Goal: Task Accomplishment & Management: Complete application form

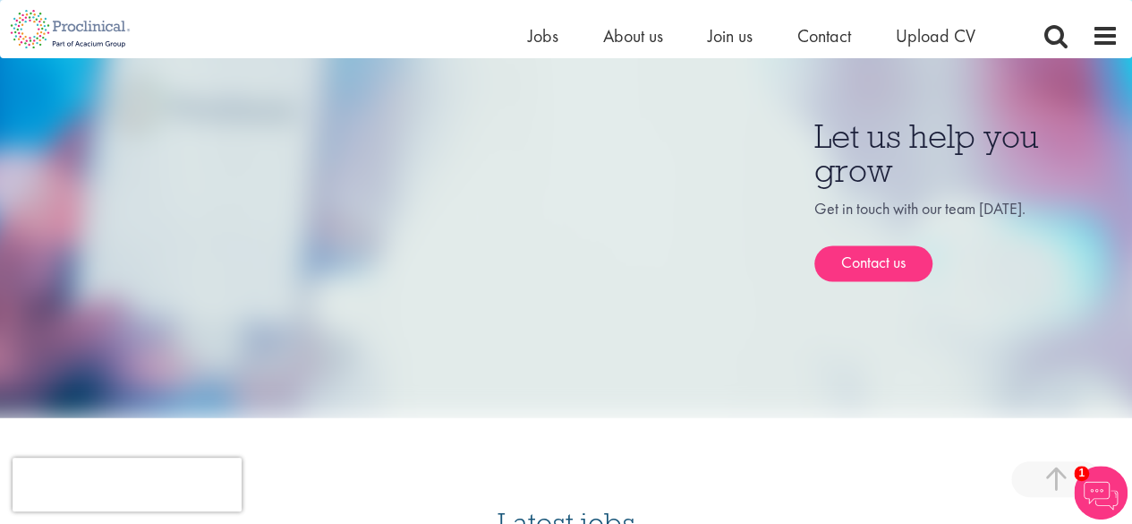
scroll to position [1685, 0]
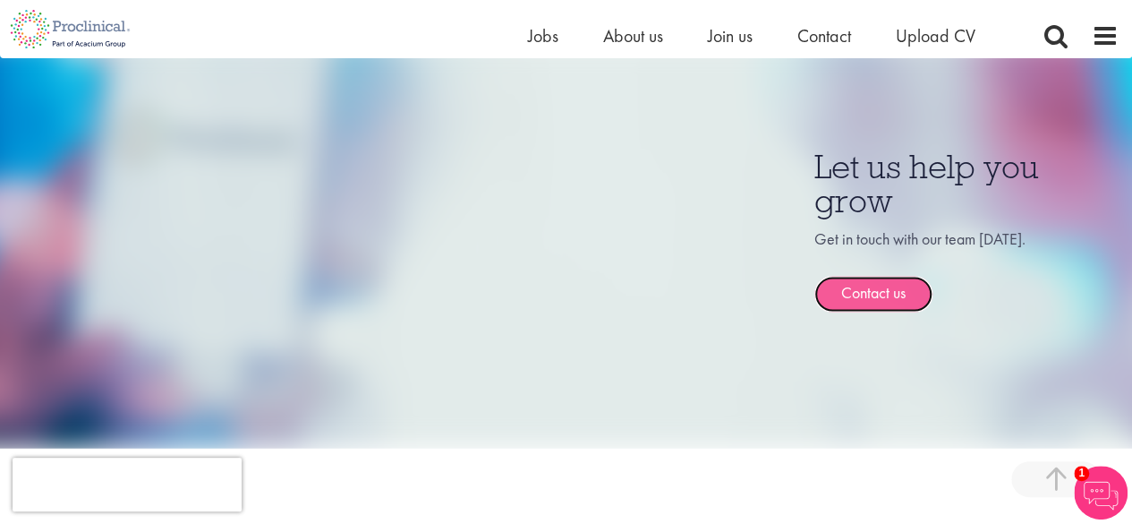
click at [866, 276] on link "Contact us" at bounding box center [873, 294] width 118 height 36
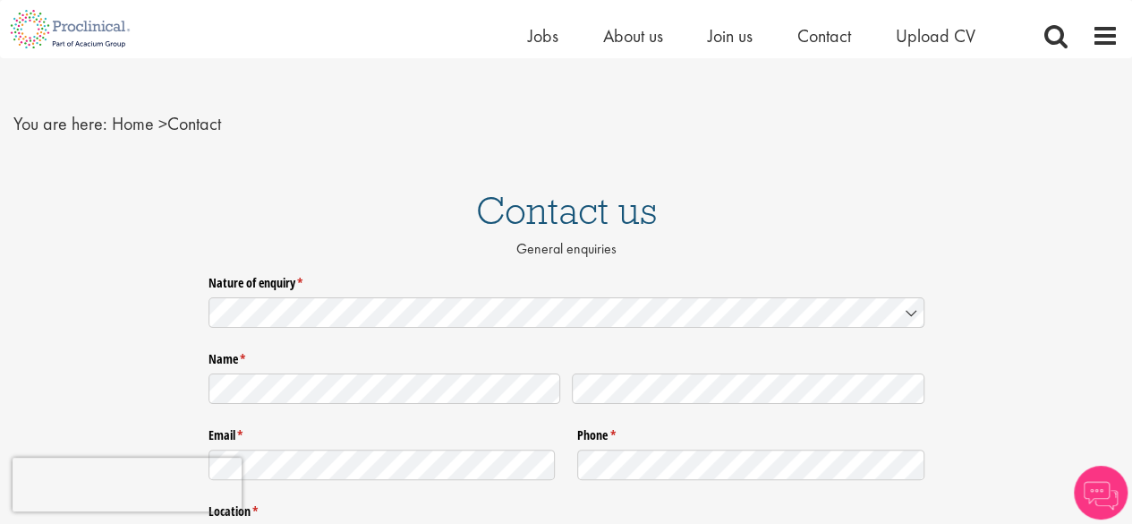
scroll to position [20, 0]
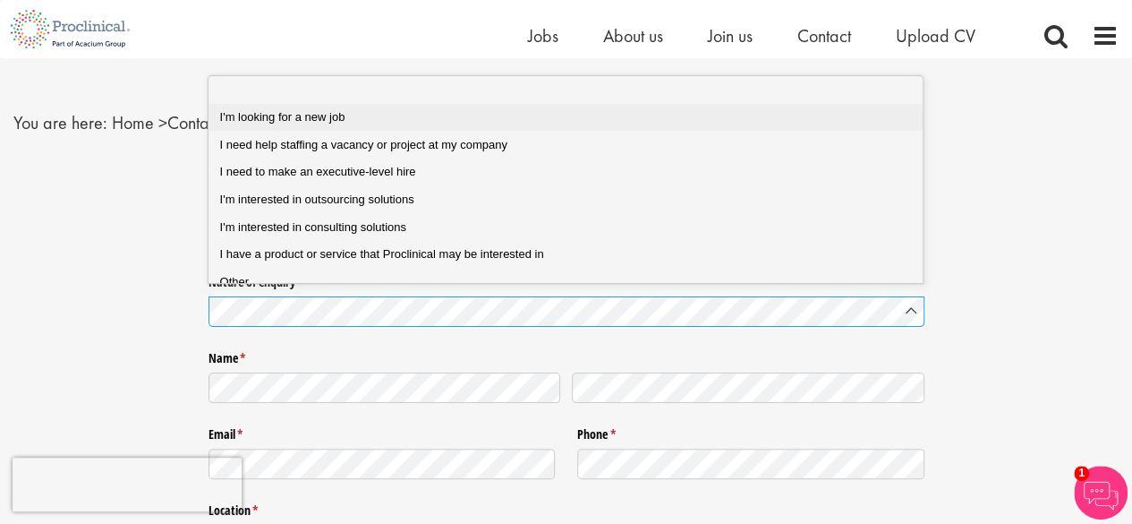
click at [324, 115] on span "I'm looking for a new job" at bounding box center [282, 116] width 125 height 13
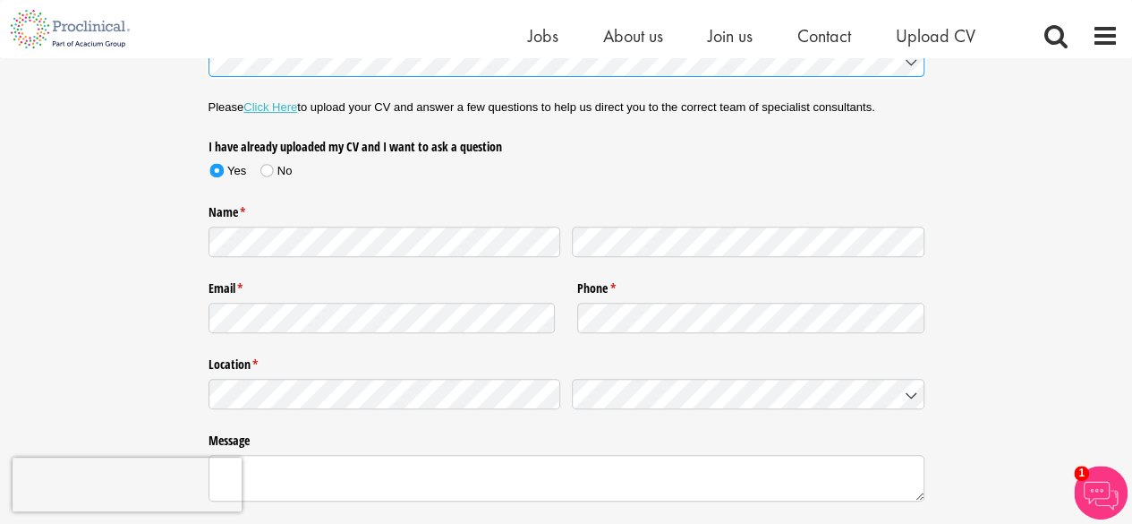
scroll to position [270, 0]
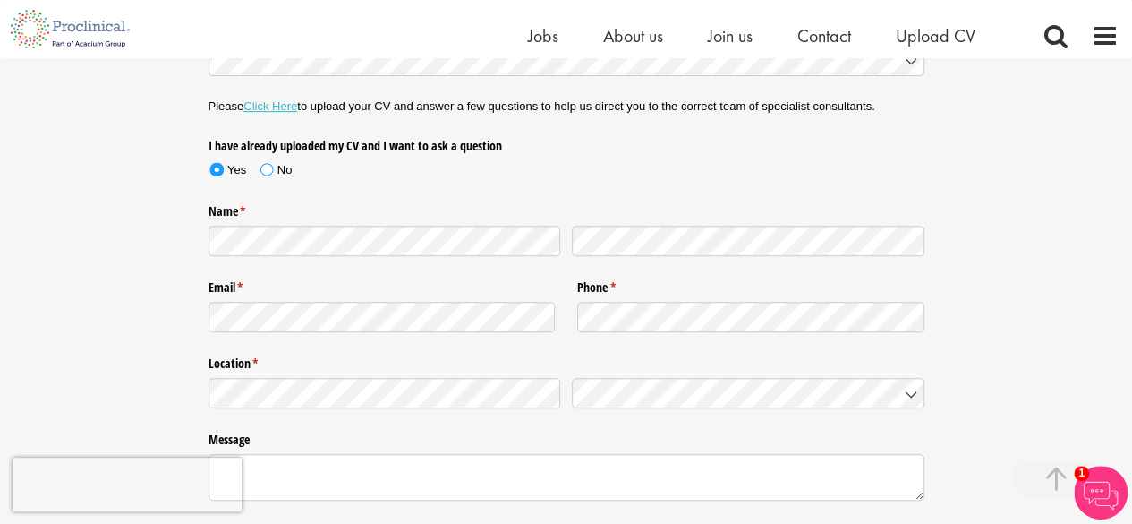
click at [265, 169] on span at bounding box center [266, 169] width 13 height 13
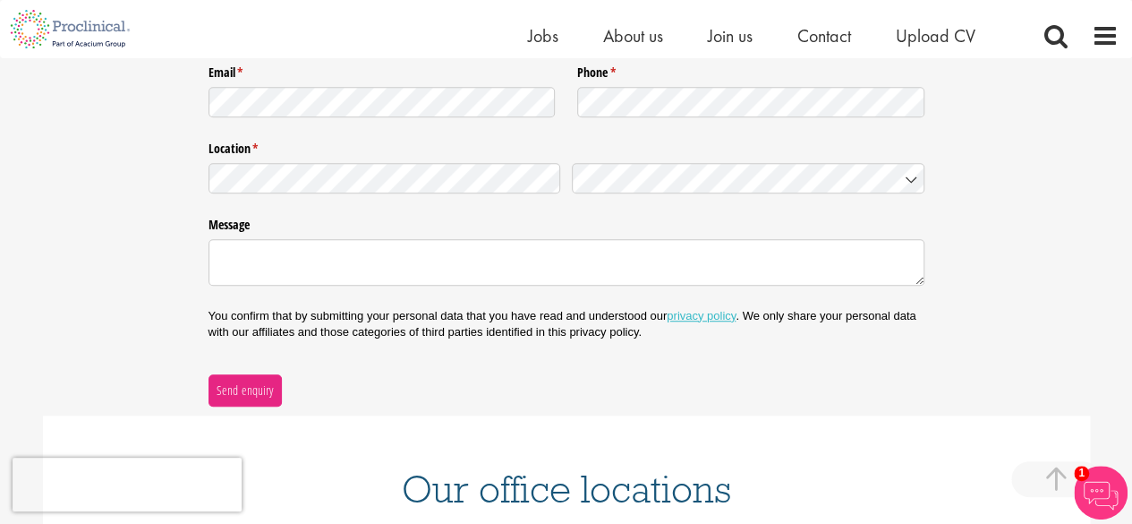
scroll to position [486, 0]
click at [436, 194] on div at bounding box center [567, 178] width 716 height 42
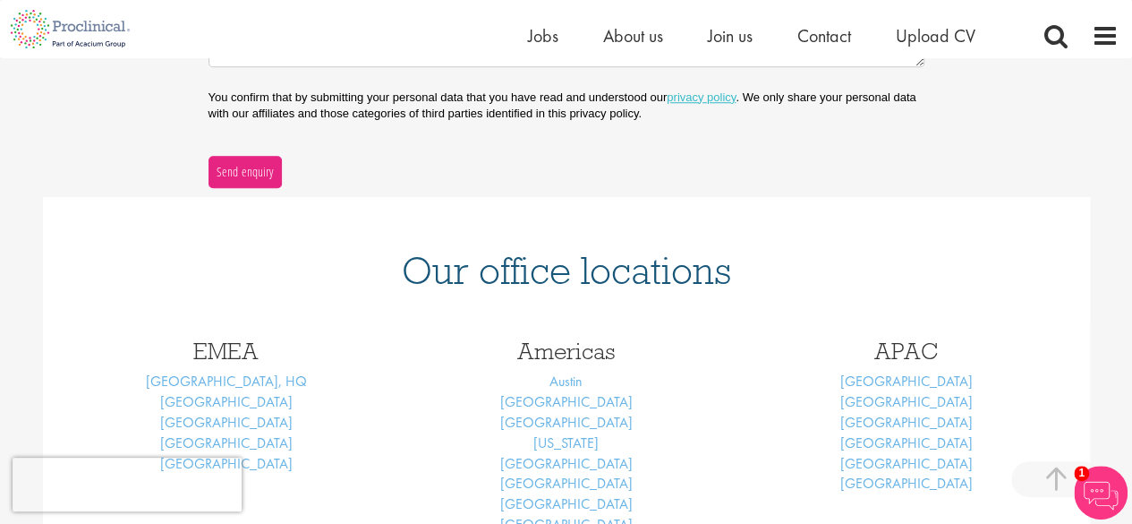
scroll to position [534, 0]
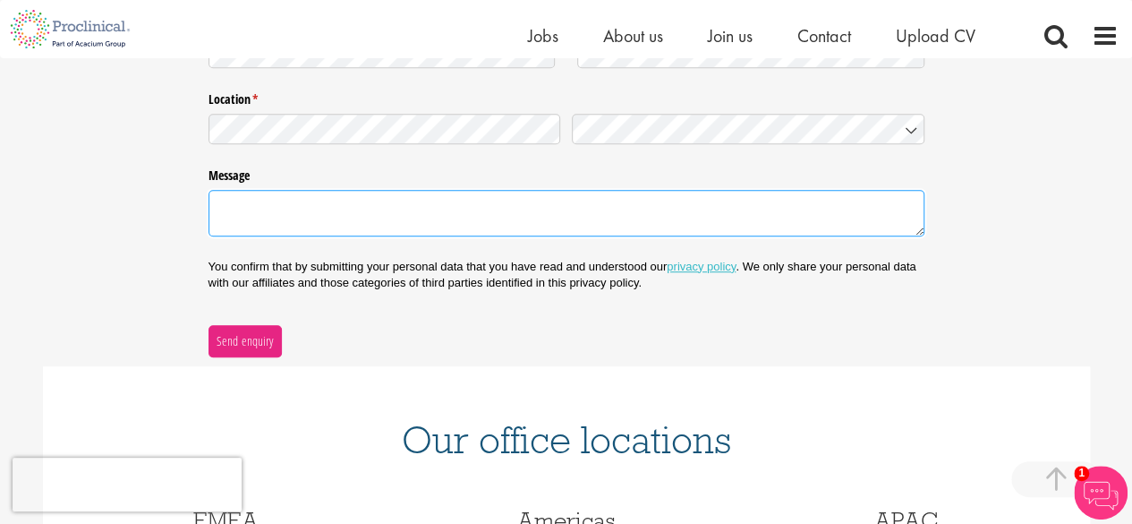
click at [394, 217] on textarea "Message" at bounding box center [567, 213] width 716 height 46
click at [559, 212] on textarea "Message" at bounding box center [567, 213] width 716 height 46
paste textarea "Hello, I'm reaching out to inquire about potential opportunities for Clinical R…"
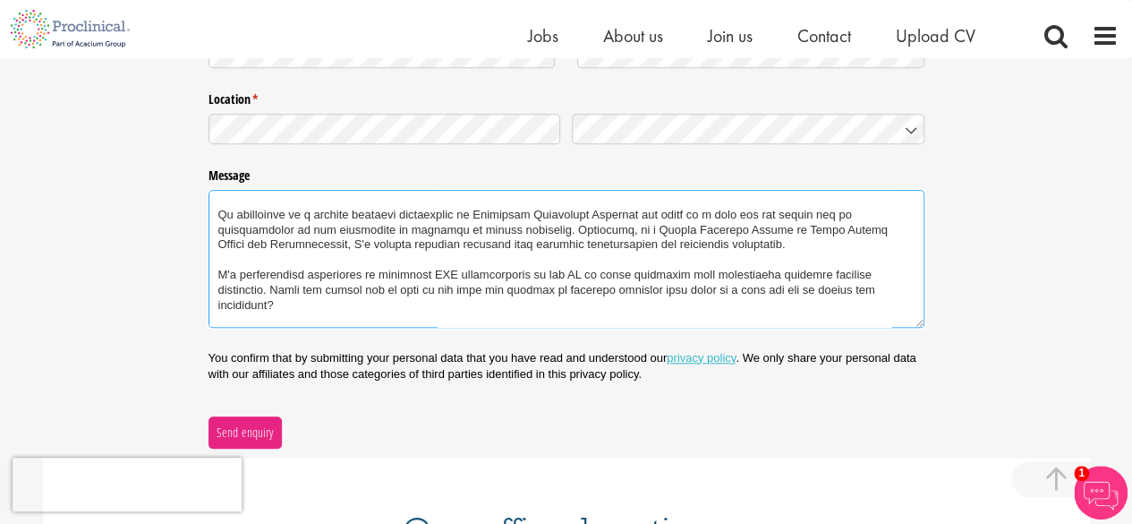
scroll to position [0, 0]
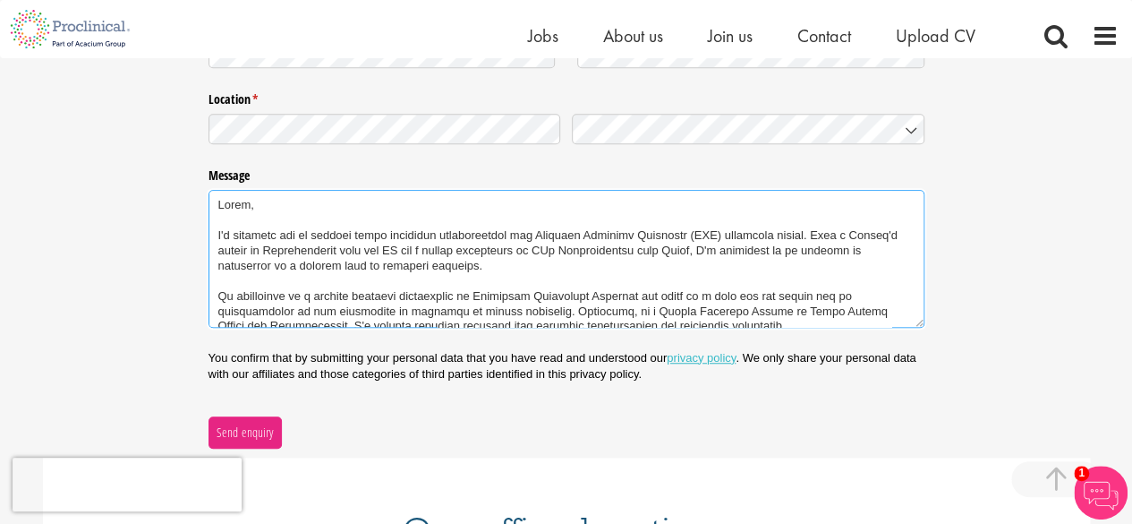
click at [750, 232] on textarea "Message" at bounding box center [567, 258] width 716 height 137
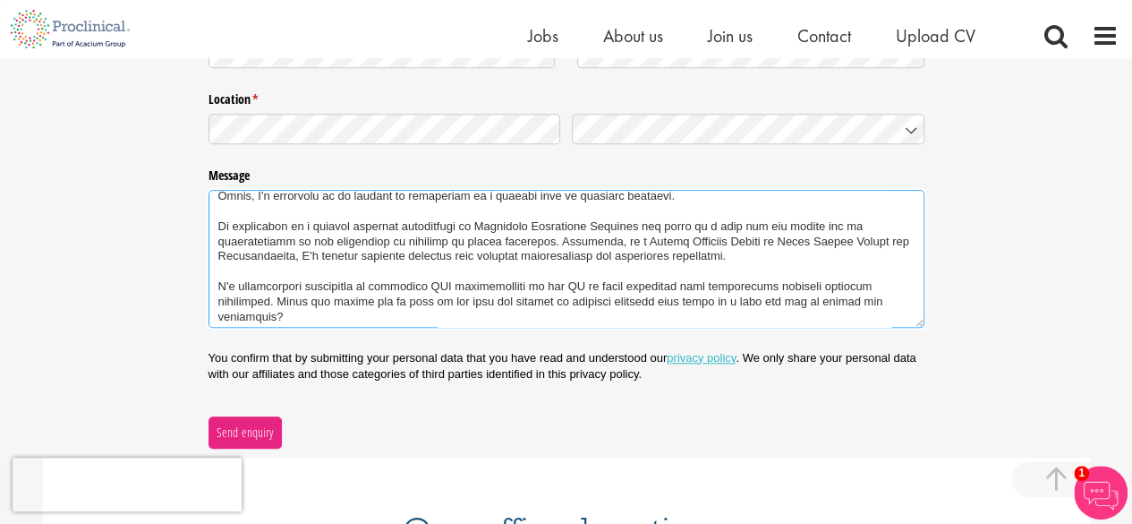
scroll to position [71, 0]
click at [238, 225] on textarea "Message" at bounding box center [567, 258] width 716 height 137
click at [402, 223] on textarea "Message" at bounding box center [567, 258] width 716 height 137
drag, startPoint x: 759, startPoint y: 223, endPoint x: 628, endPoint y: 245, distance: 132.6
click at [628, 245] on textarea "Message" at bounding box center [567, 258] width 716 height 137
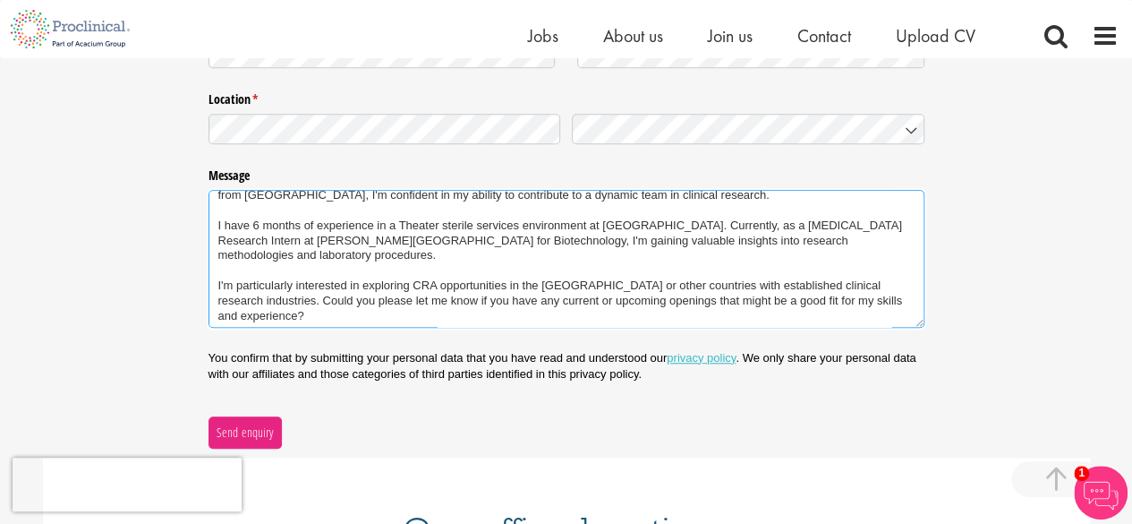
drag, startPoint x: 819, startPoint y: 224, endPoint x: 847, endPoint y: 225, distance: 27.8
click at [847, 225] on textarea "Hello, I'm reaching out to inquire about potential opportunities for Clinical R…" at bounding box center [567, 258] width 716 height 137
click at [843, 222] on textarea "Hello, I'm reaching out to inquire about potential opportunities for Clinical R…" at bounding box center [567, 258] width 716 height 137
click at [814, 224] on textarea "Hello, I'm reaching out to inquire about potential opportunities for Clinical R…" at bounding box center [567, 258] width 716 height 137
click at [569, 239] on textarea "Hello, I'm reaching out to inquire about potential opportunities for Clinical R…" at bounding box center [567, 258] width 716 height 137
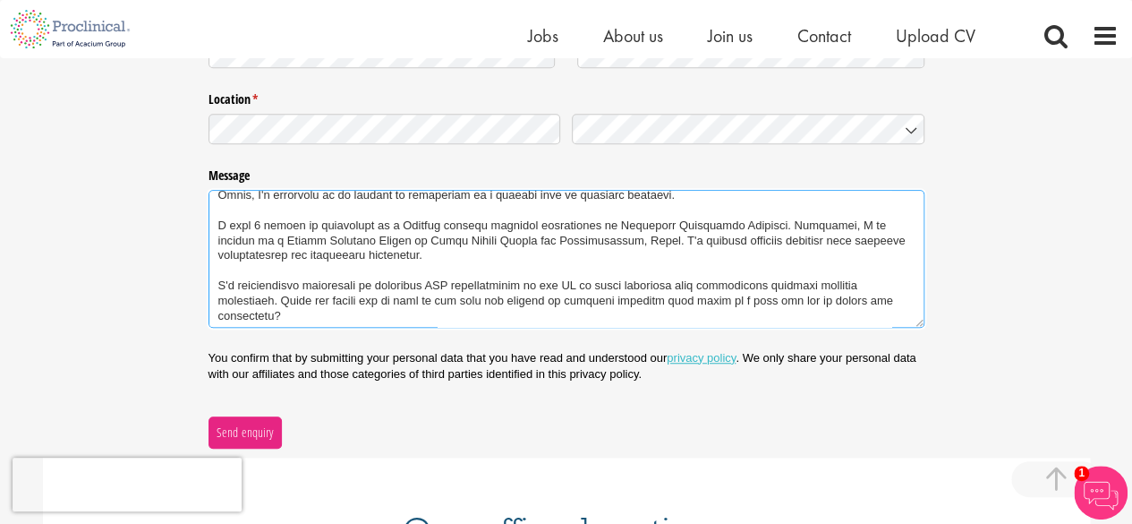
drag, startPoint x: 601, startPoint y: 234, endPoint x: 600, endPoint y: 262, distance: 28.7
click at [600, 262] on textarea "Message" at bounding box center [567, 258] width 716 height 137
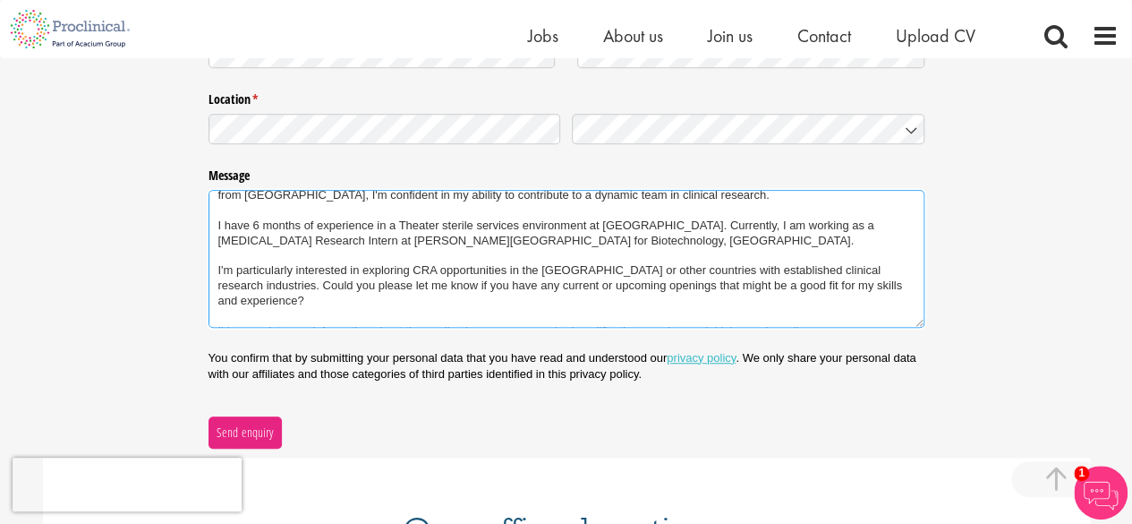
scroll to position [74, 0]
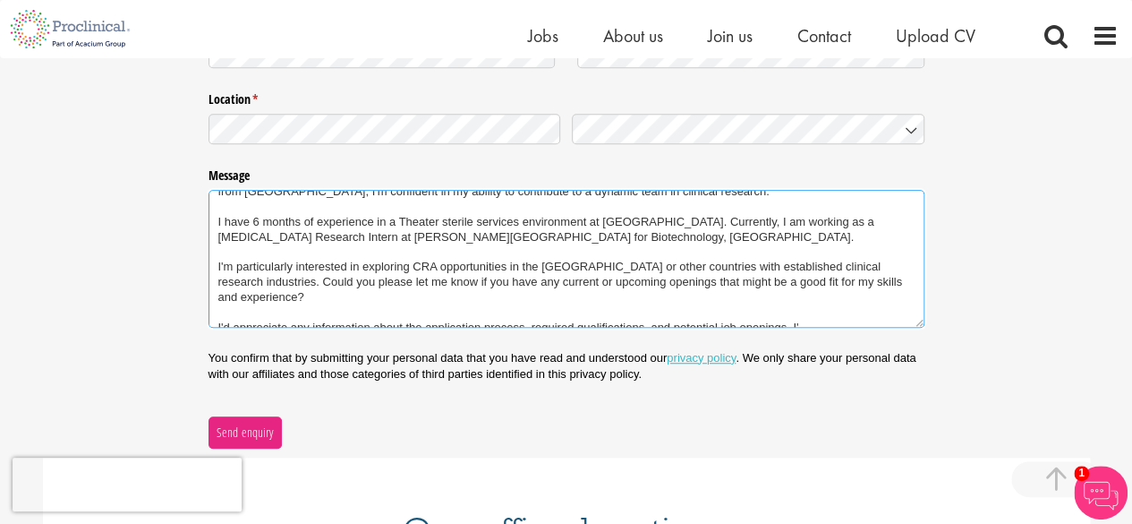
click at [605, 269] on textarea "Hello, I'm reaching out to inquire about potential opportunities for Clinical R…" at bounding box center [567, 258] width 716 height 137
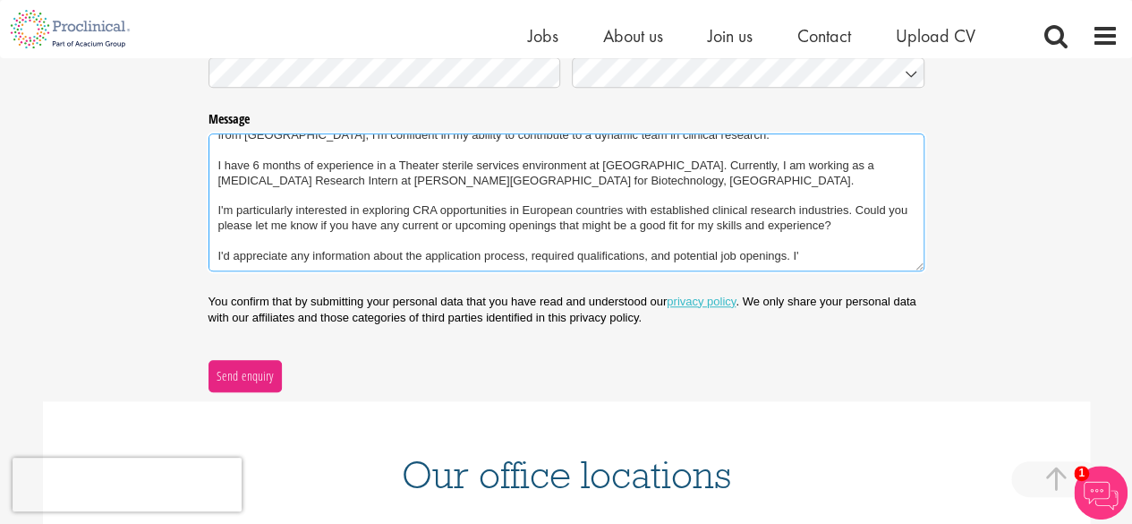
scroll to position [590, 0]
click at [810, 260] on textarea "Hello, I'm reaching out to inquire about potential opportunities for Clinical R…" at bounding box center [567, 202] width 716 height 137
click at [295, 237] on textarea "Hello, I'm reaching out to inquire about potential opportunities for Clinical R…" at bounding box center [567, 202] width 716 height 137
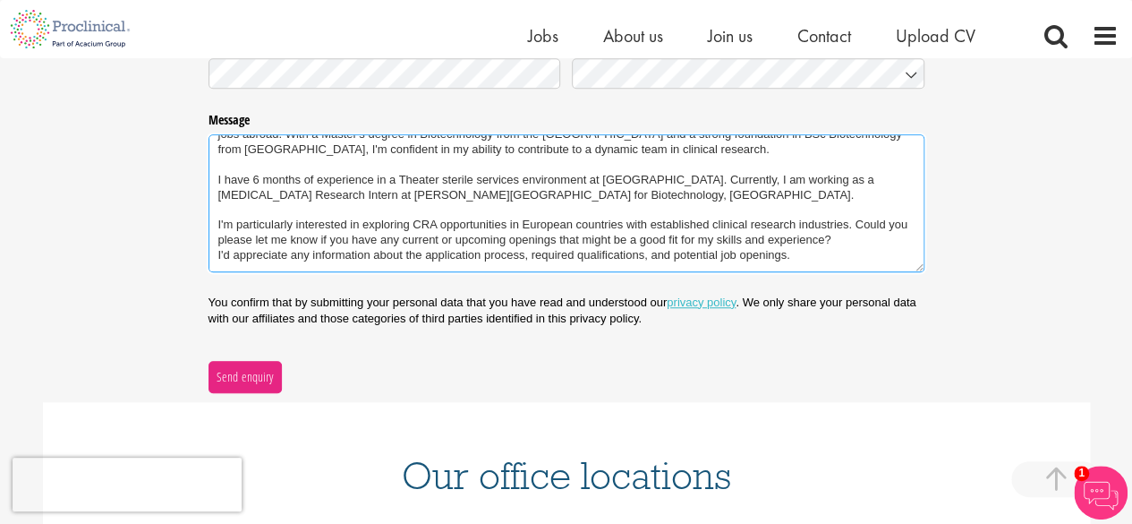
scroll to position [59, 0]
click at [256, 214] on textarea "Hello, I'm reaching out to inquire about potential opportunities for Clinical R…" at bounding box center [567, 202] width 716 height 137
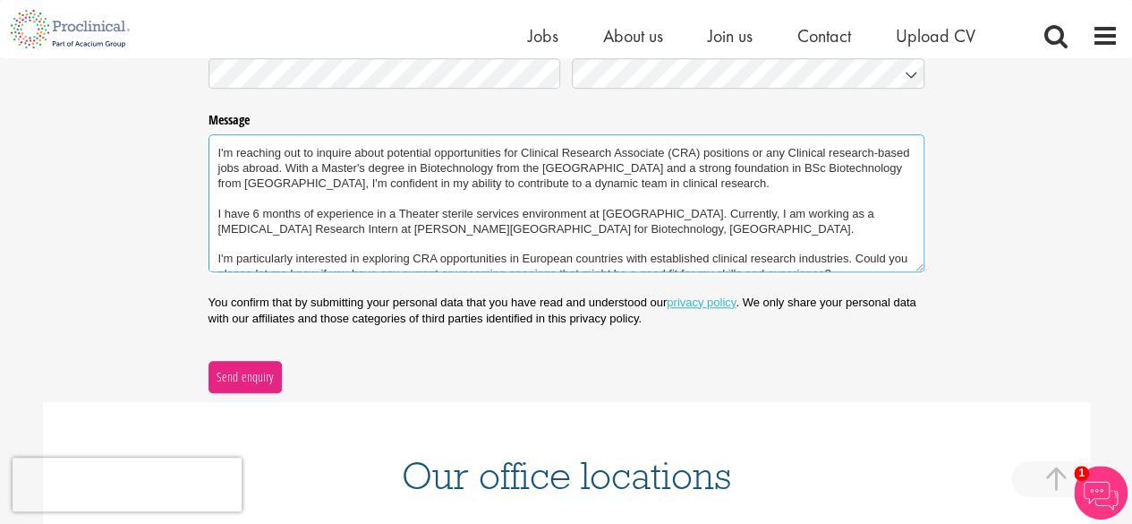
scroll to position [25, 0]
click at [240, 198] on textarea "Hello, I'm reaching out to inquire about potential opportunities for Clinical R…" at bounding box center [567, 202] width 716 height 137
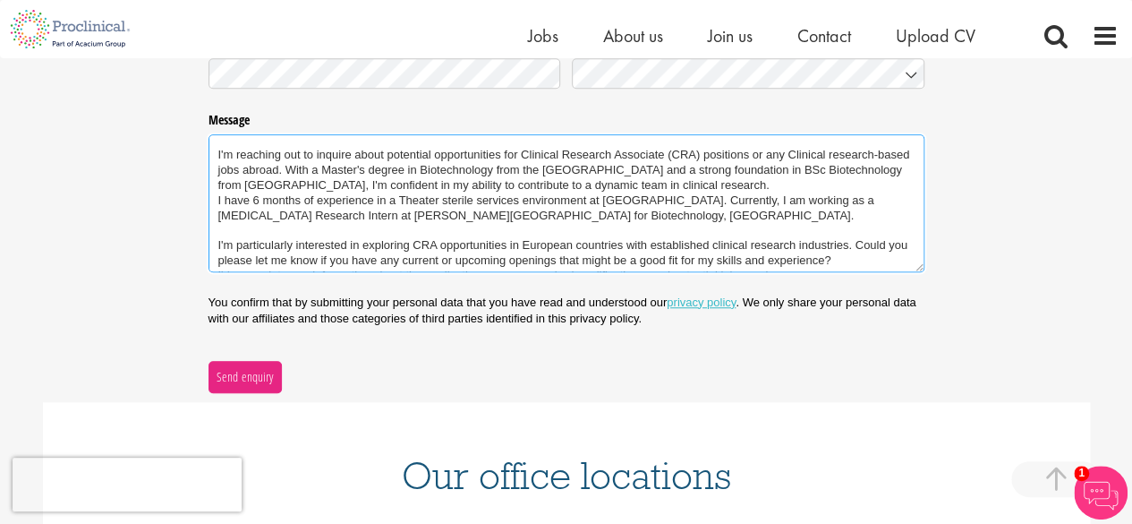
scroll to position [10, 0]
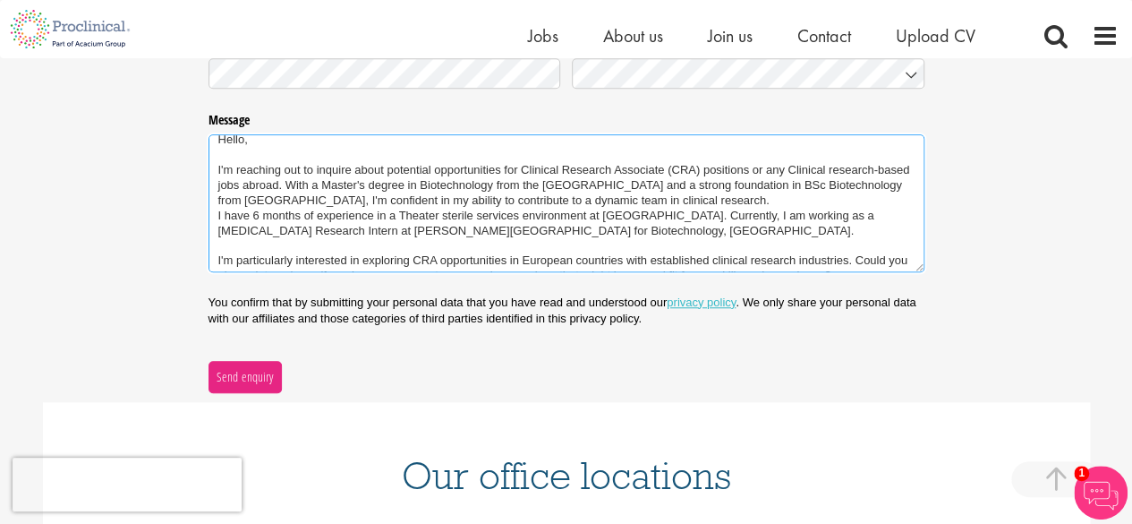
click at [214, 216] on textarea "Hello, I'm reaching out to inquire about potential opportunities for Clinical R…" at bounding box center [567, 202] width 716 height 137
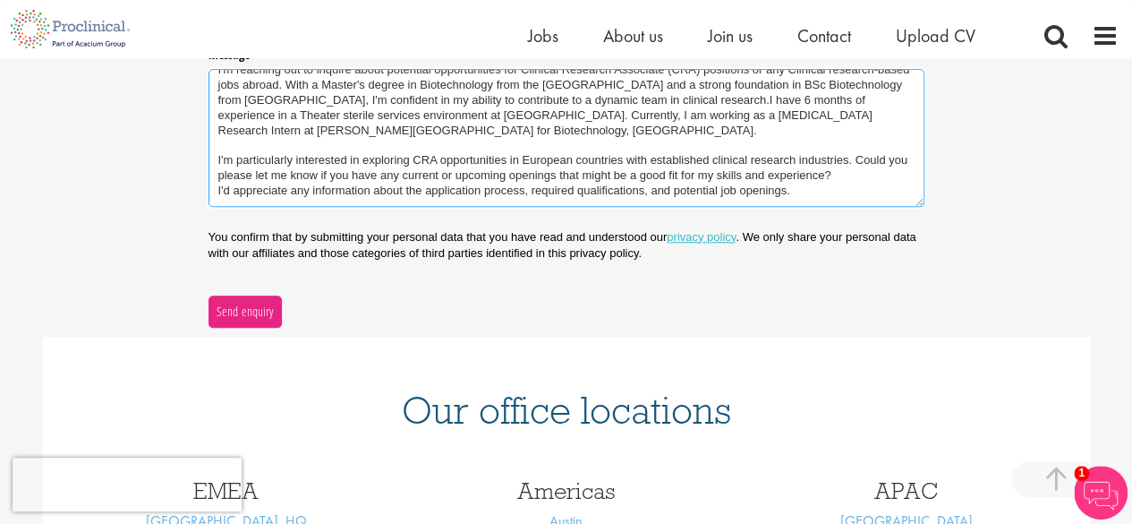
scroll to position [656, 0]
click at [805, 191] on textarea "Hello, I'm reaching out to inquire about potential opportunities for Clinical R…" at bounding box center [567, 136] width 716 height 137
paste textarea "I'm excited about the possibility of working with your organization and contrib…"
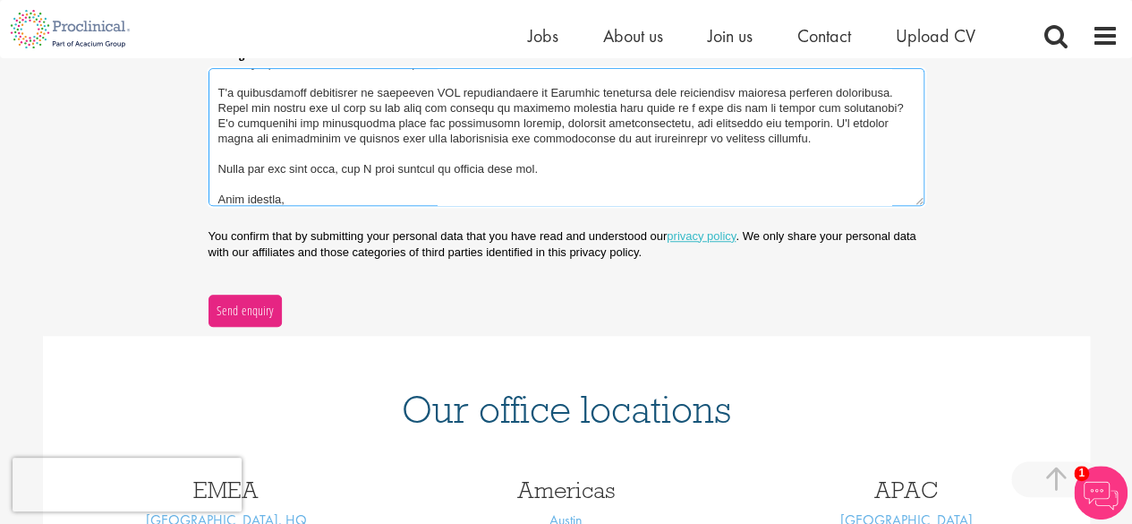
scroll to position [114, 0]
drag, startPoint x: 795, startPoint y: 120, endPoint x: 827, endPoint y: 149, distance: 43.7
click at [827, 149] on textarea "Message" at bounding box center [567, 136] width 716 height 137
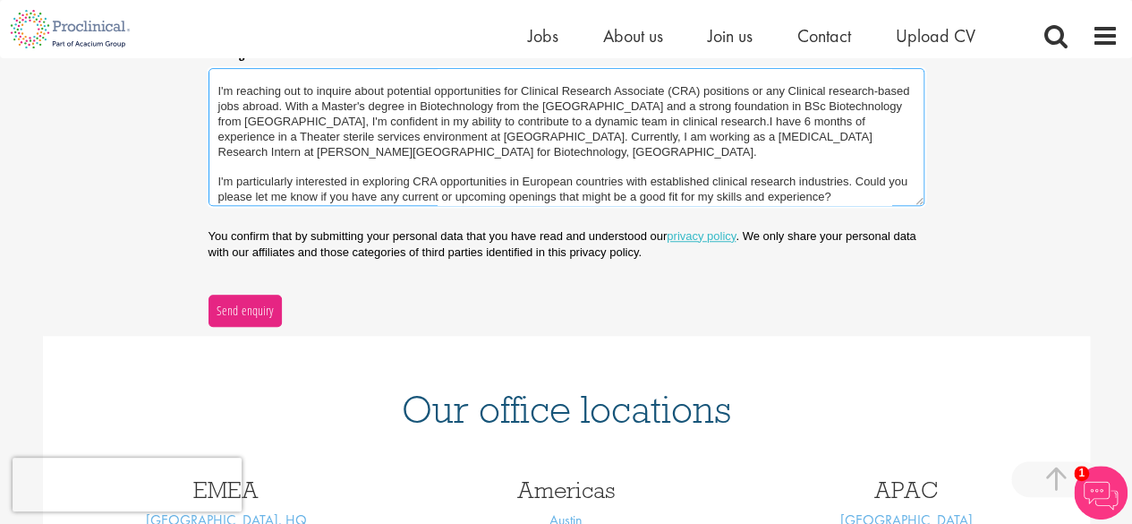
scroll to position [21, 0]
click at [605, 123] on textarea "Hello, I'm reaching out to inquire about potential opportunities for Clinical R…" at bounding box center [567, 136] width 716 height 137
click at [780, 142] on textarea "Message" at bounding box center [567, 136] width 716 height 137
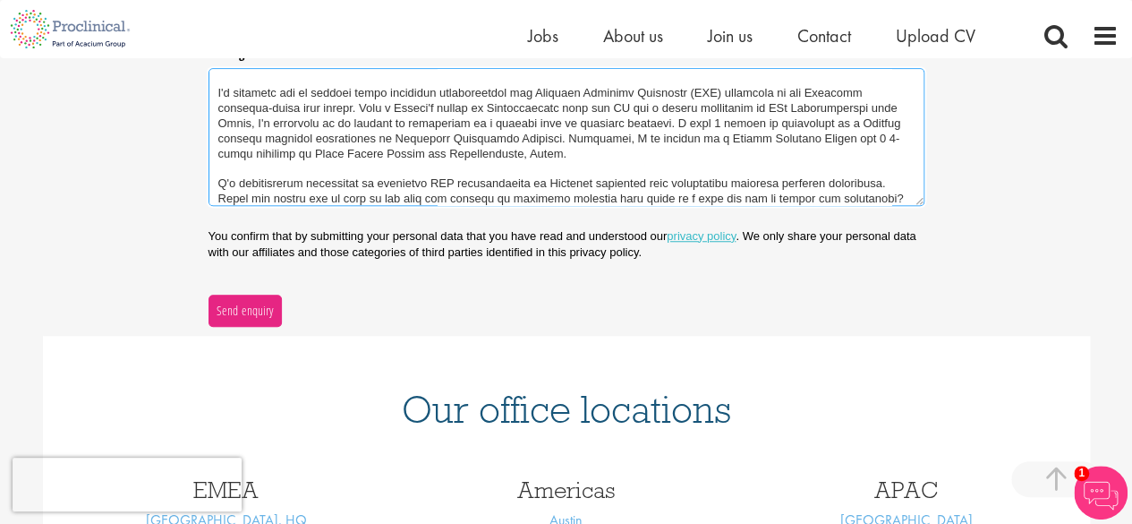
click at [803, 139] on textarea "Message" at bounding box center [567, 136] width 716 height 137
click at [824, 183] on textarea "Message" at bounding box center [567, 136] width 716 height 137
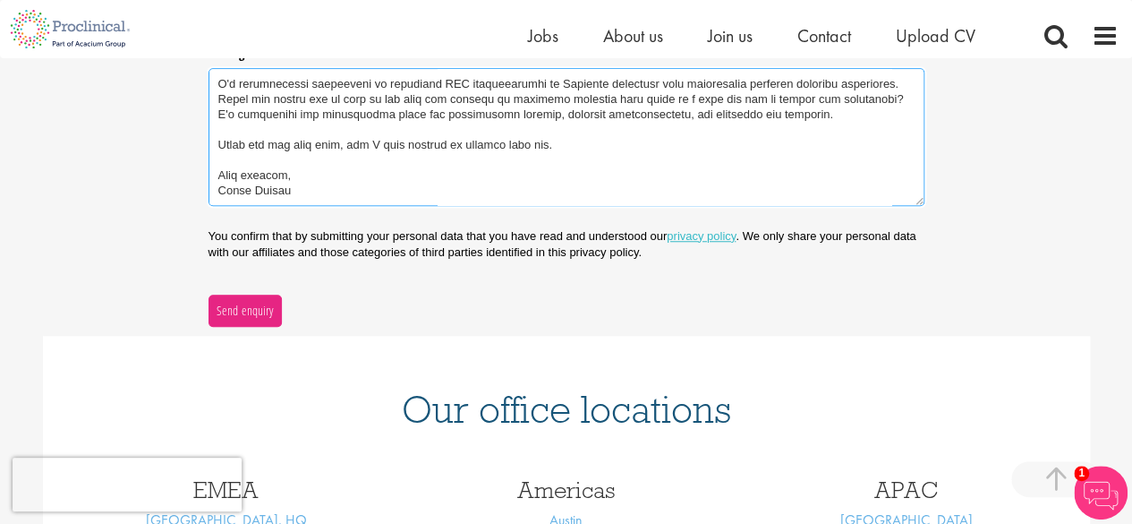
scroll to position [0, 0]
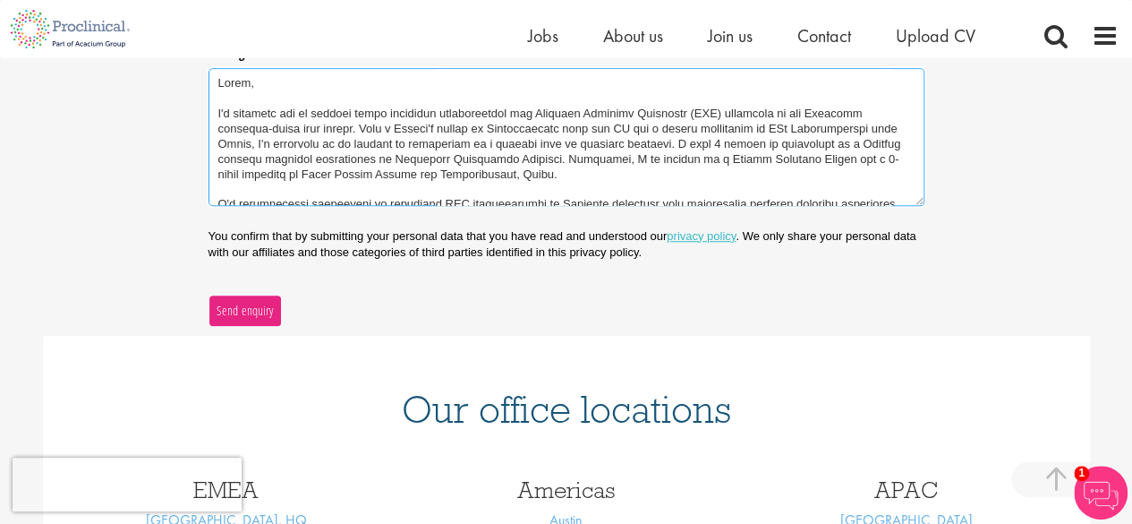
type textarea "Hello, I'm reaching out to inquire about potential opportunities for Clinical R…"
click at [230, 306] on span "Send enquiry" at bounding box center [245, 311] width 58 height 20
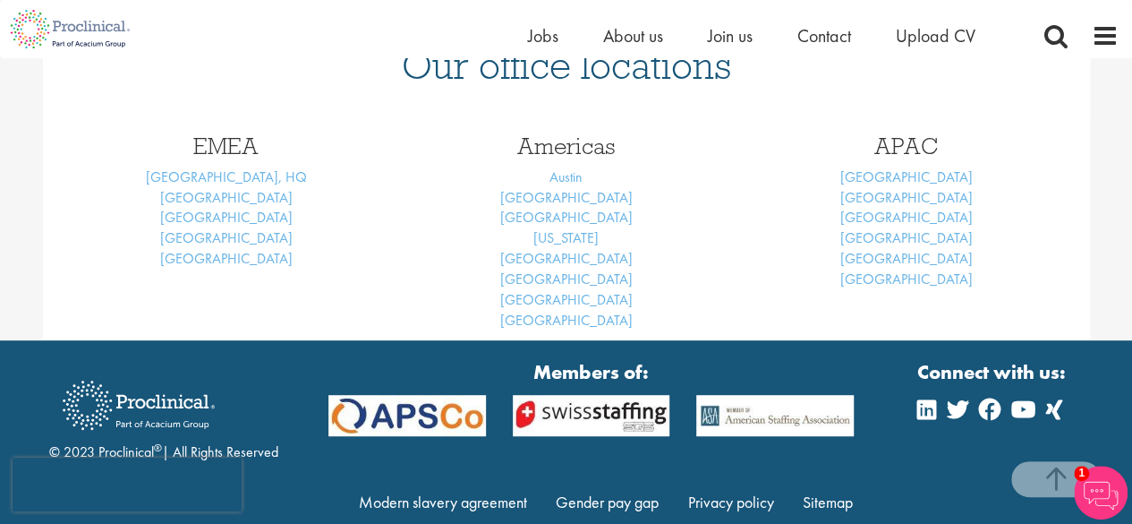
scroll to position [286, 0]
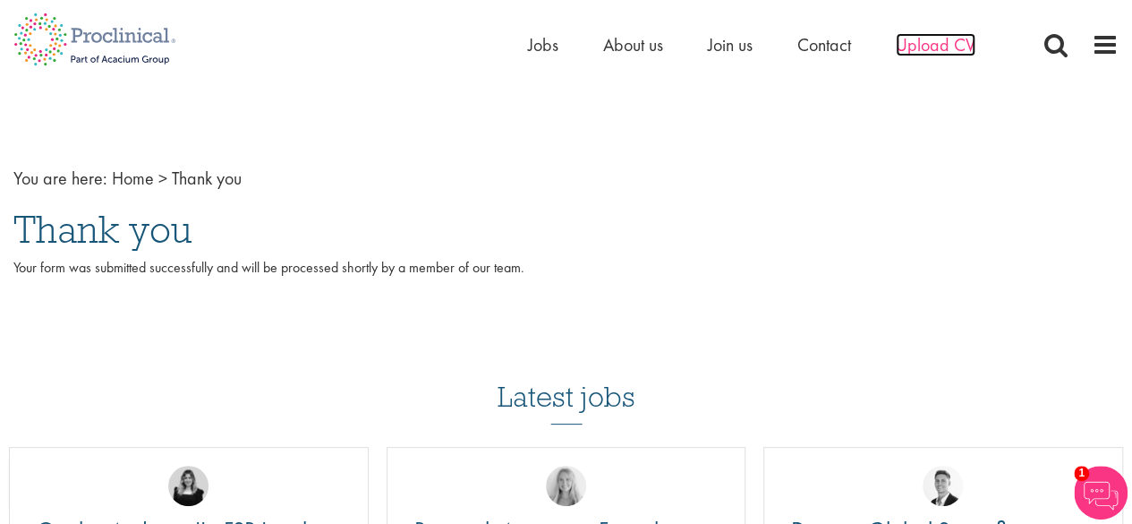
click at [921, 35] on span "Upload CV" at bounding box center [936, 44] width 80 height 23
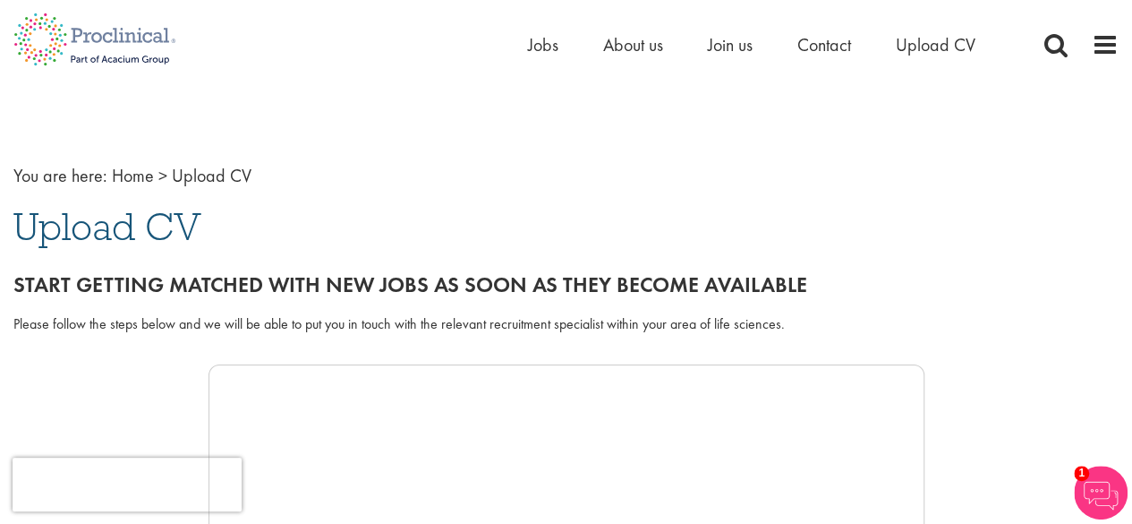
scroll to position [2, 0]
click at [1111, 47] on span at bounding box center [1105, 44] width 27 height 27
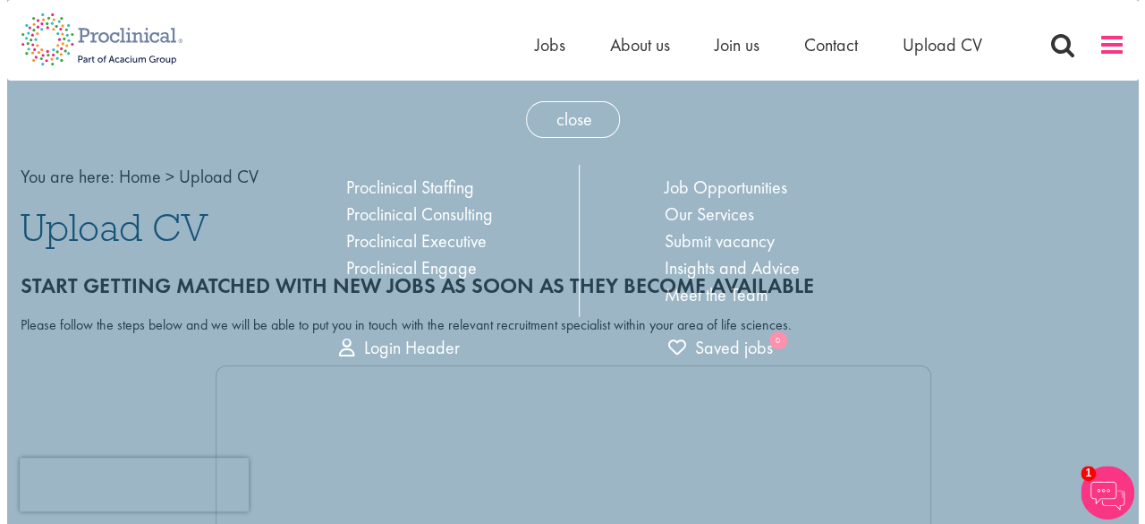
scroll to position [0, 0]
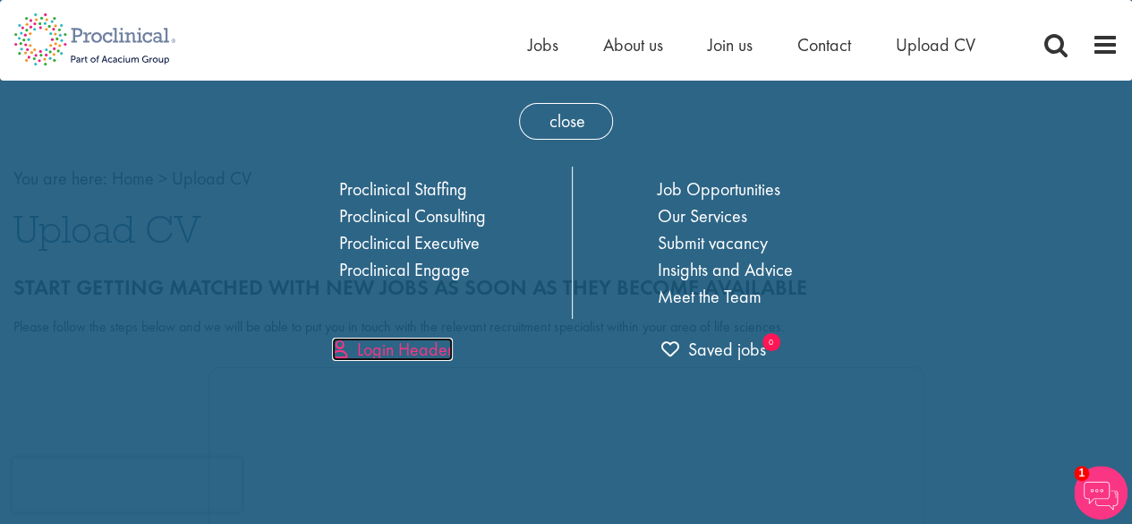
click at [421, 345] on link "Login Header" at bounding box center [392, 348] width 121 height 23
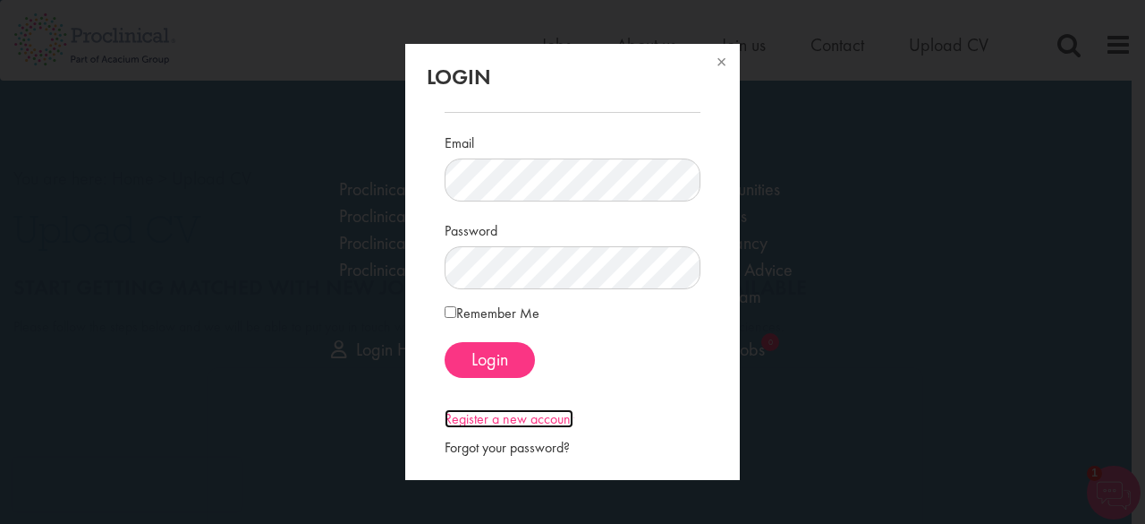
click at [547, 416] on link "Register a new account" at bounding box center [509, 418] width 129 height 19
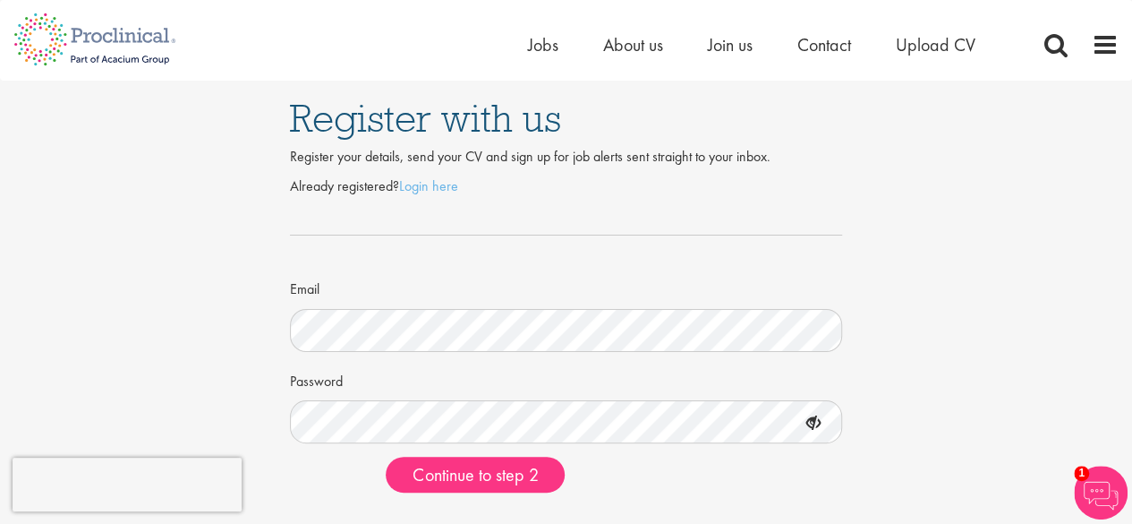
click at [813, 420] on icon at bounding box center [813, 423] width 30 height 30
click at [814, 422] on icon at bounding box center [813, 423] width 30 height 30
click at [510, 471] on span "Continue to step 2" at bounding box center [475, 474] width 125 height 23
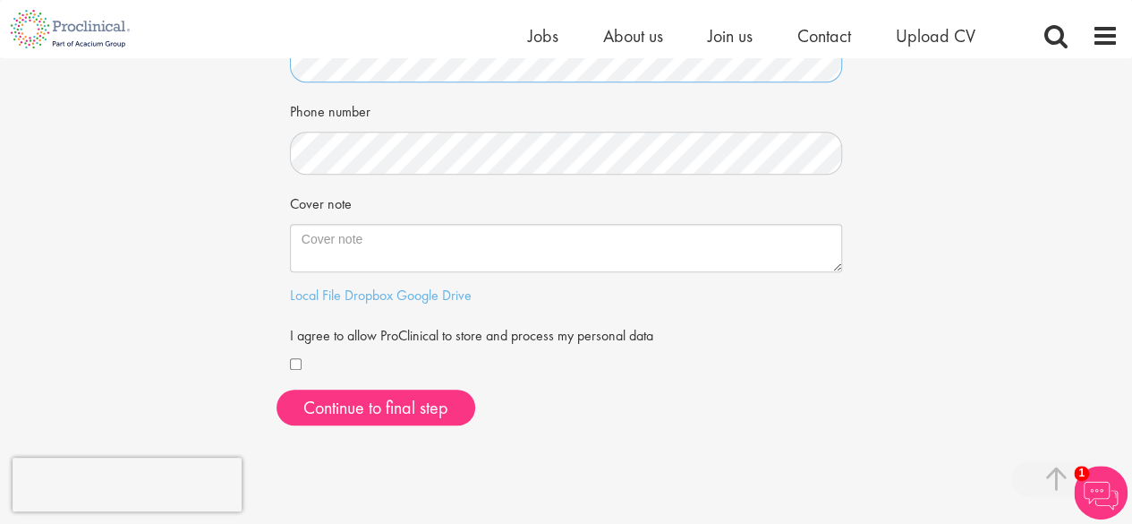
scroll to position [438, 0]
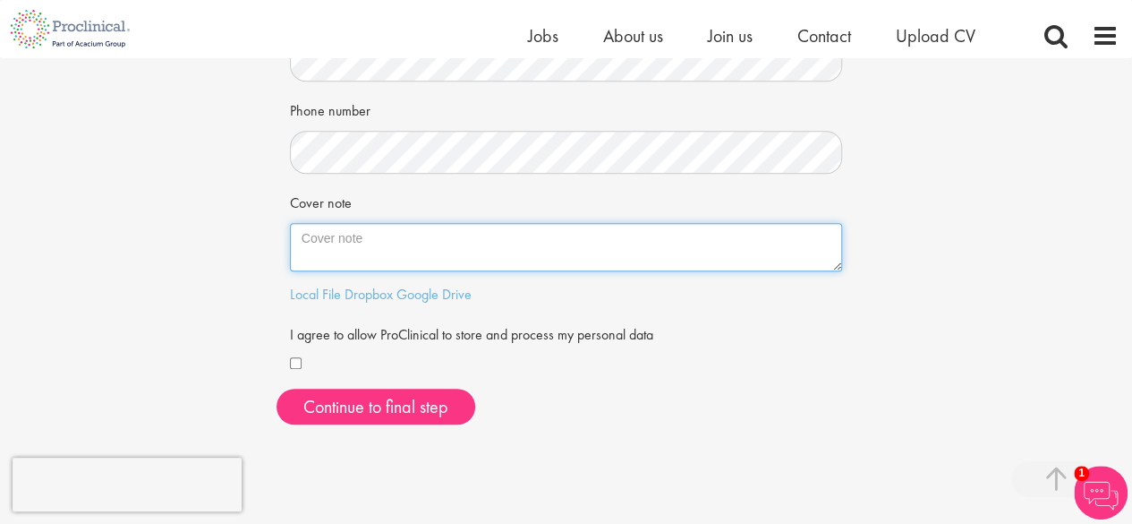
click at [450, 238] on textarea "Cover note" at bounding box center [566, 247] width 553 height 48
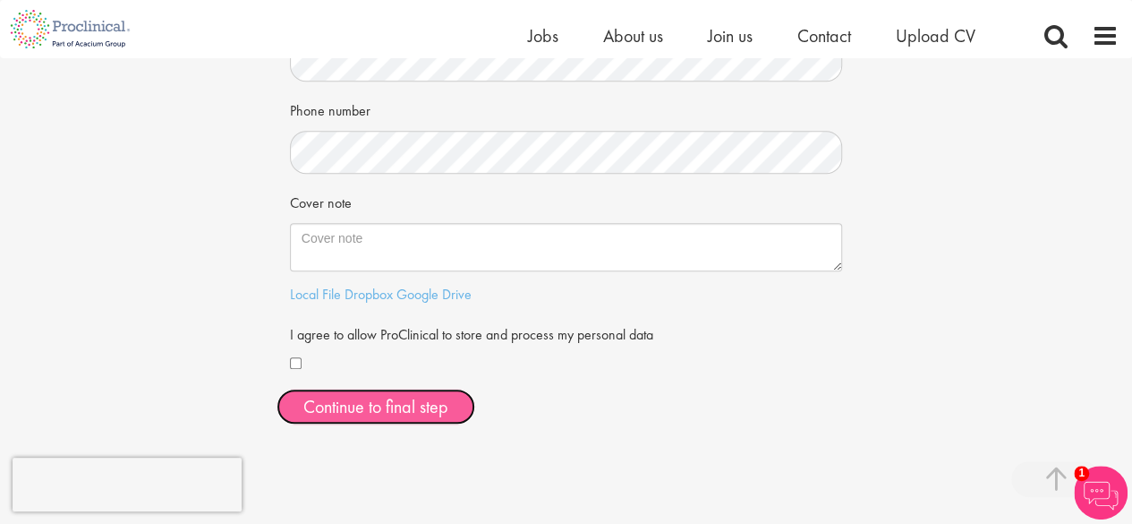
click at [394, 404] on button "Continue to final step" at bounding box center [376, 406] width 199 height 36
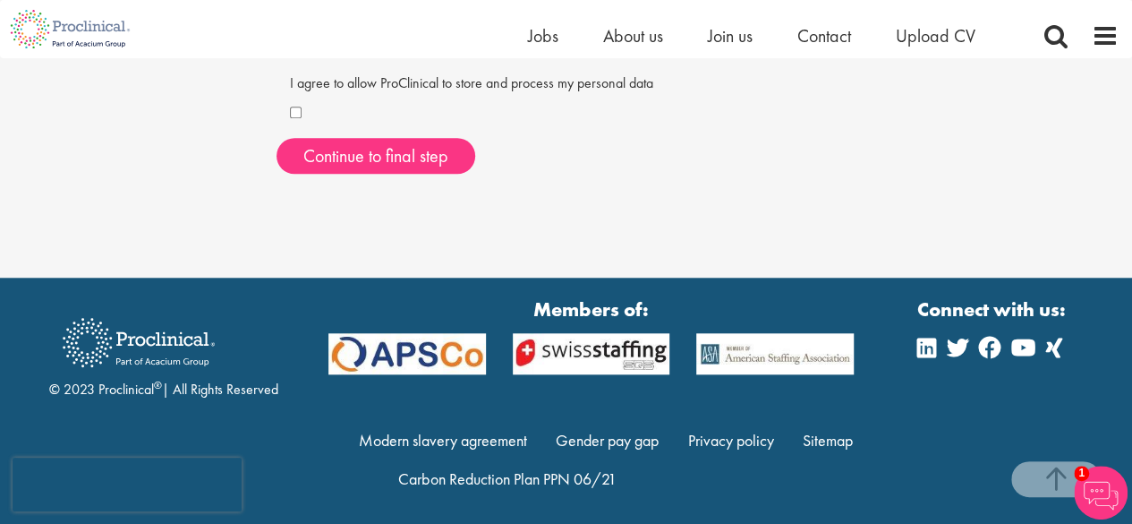
scroll to position [716, 0]
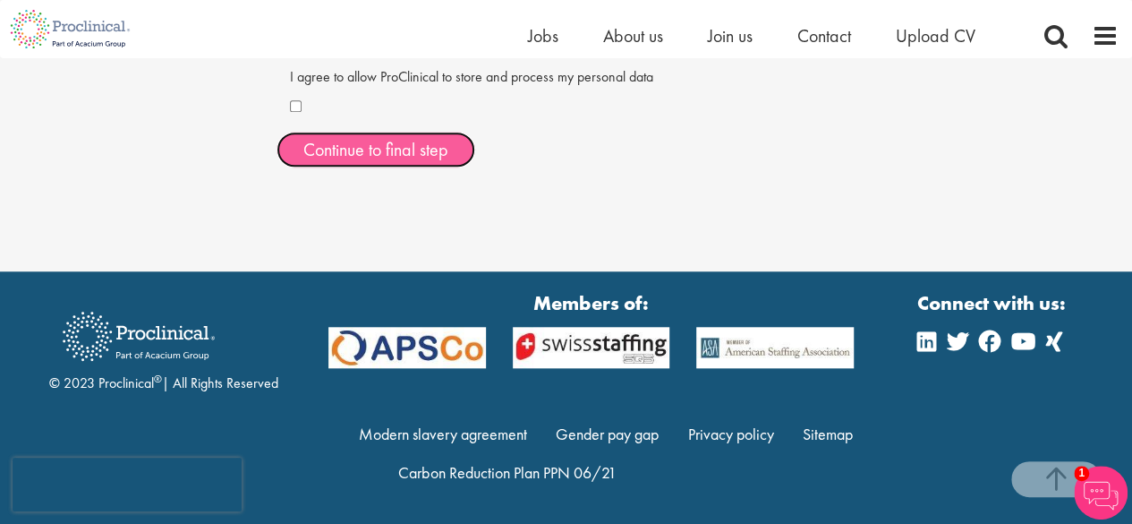
click at [394, 147] on span "Continue to final step" at bounding box center [375, 149] width 145 height 23
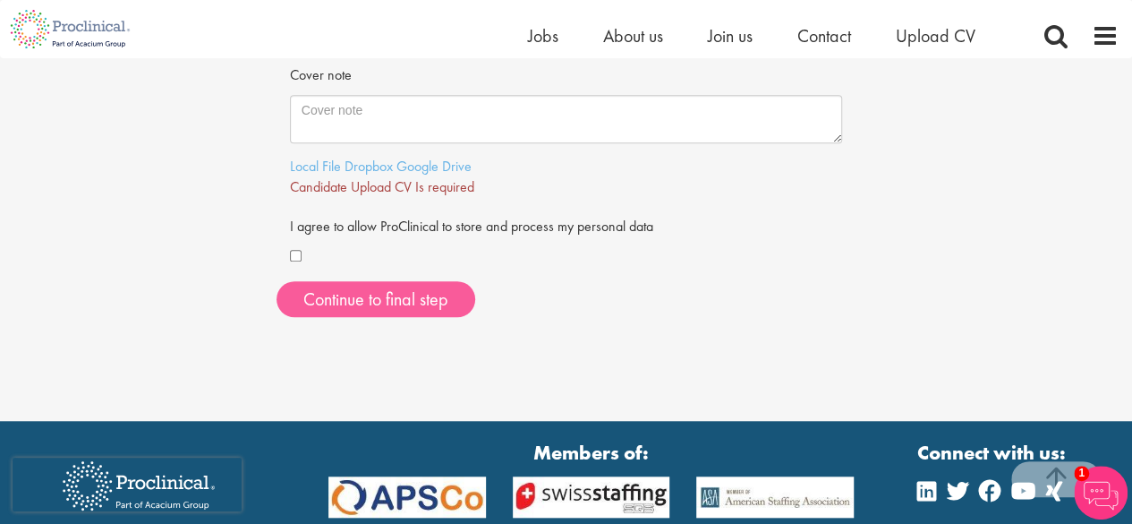
scroll to position [567, 0]
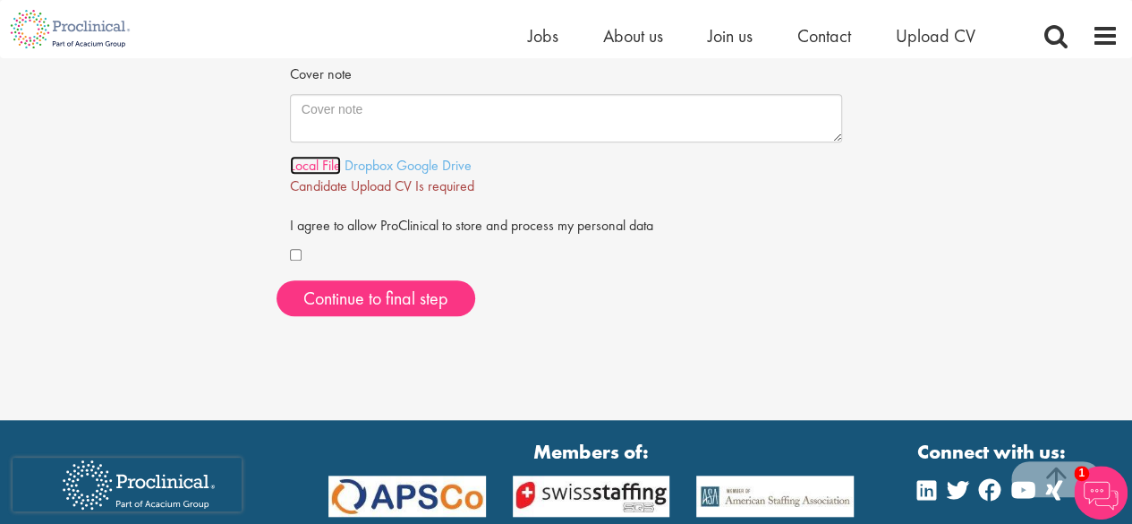
click at [305, 167] on link "Local File" at bounding box center [315, 165] width 51 height 19
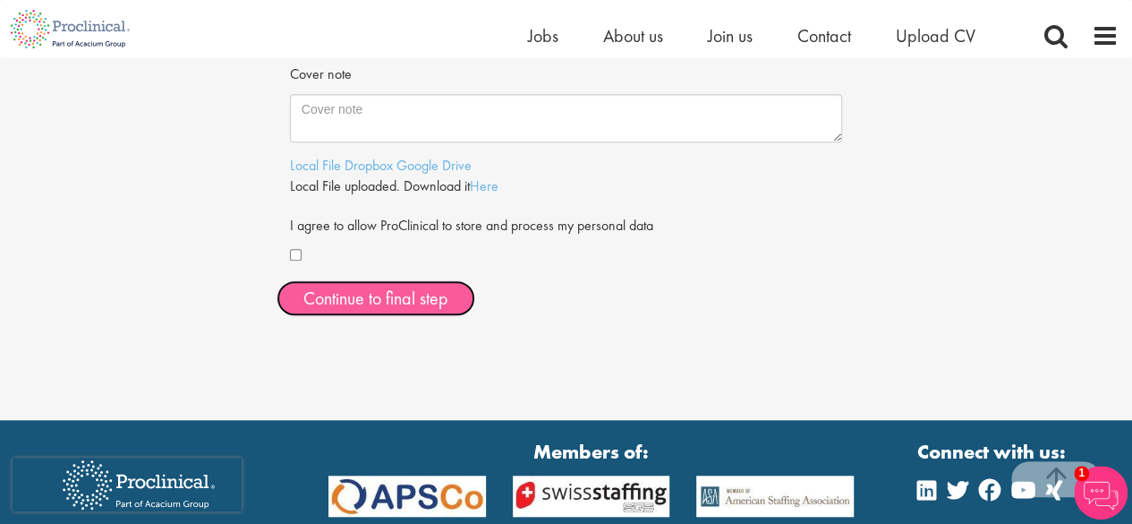
click at [419, 298] on span "Continue to final step" at bounding box center [375, 297] width 145 height 23
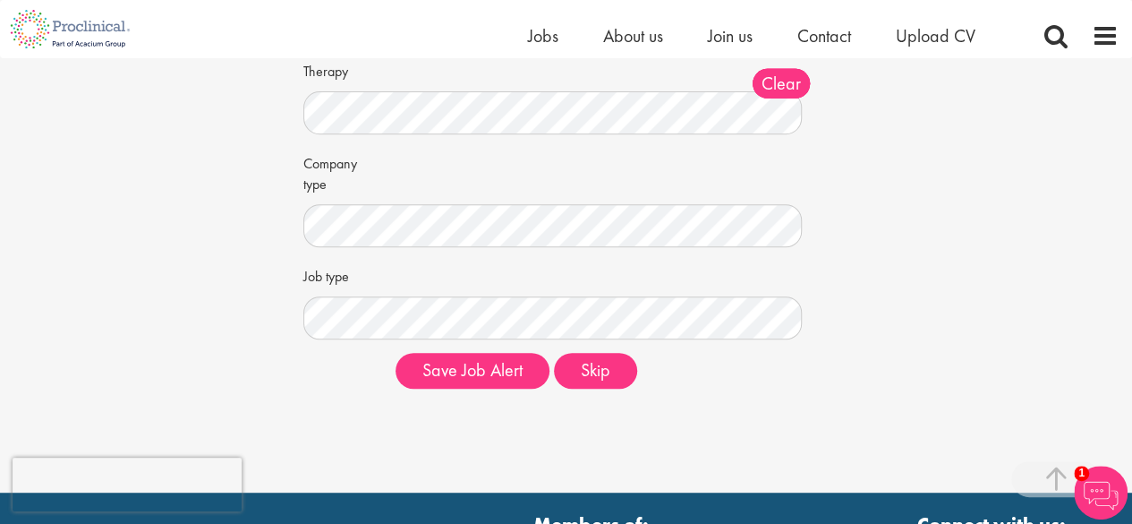
scroll to position [387, 0]
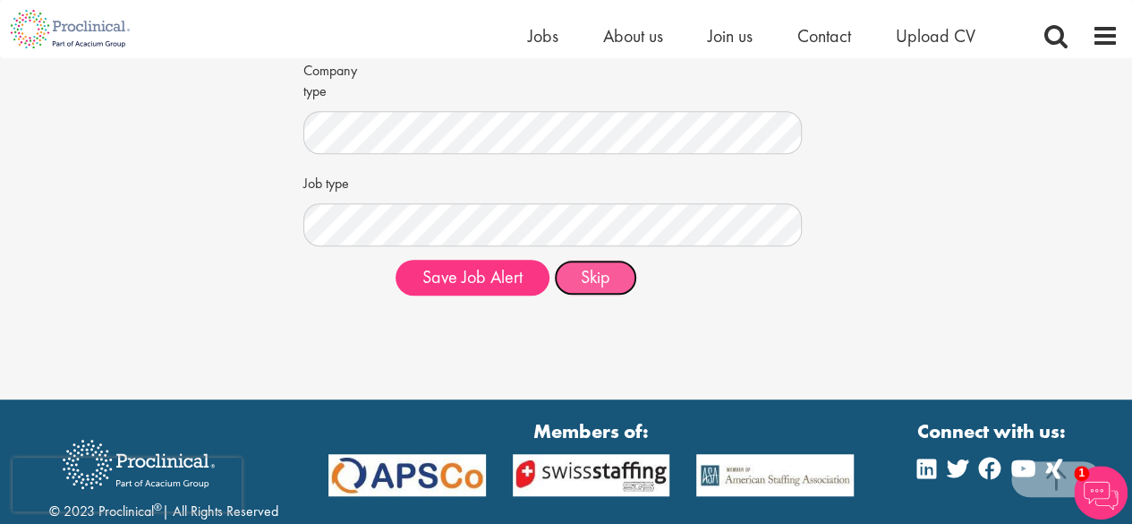
click at [585, 280] on button "Skip" at bounding box center [595, 278] width 83 height 36
